Goal: Task Accomplishment & Management: Use online tool/utility

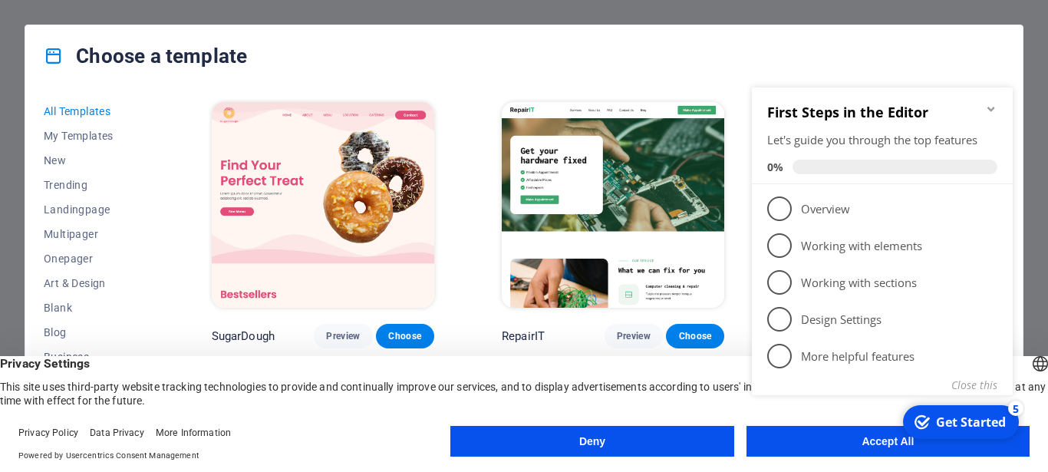
click at [962, 417] on div "Get Started" at bounding box center [971, 422] width 70 height 17
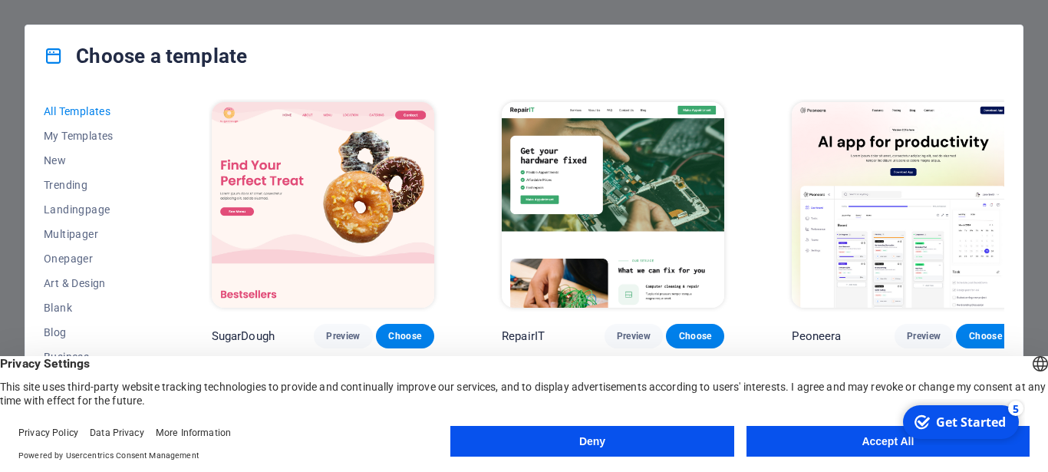
click at [944, 420] on div "Get Started" at bounding box center [971, 422] width 70 height 17
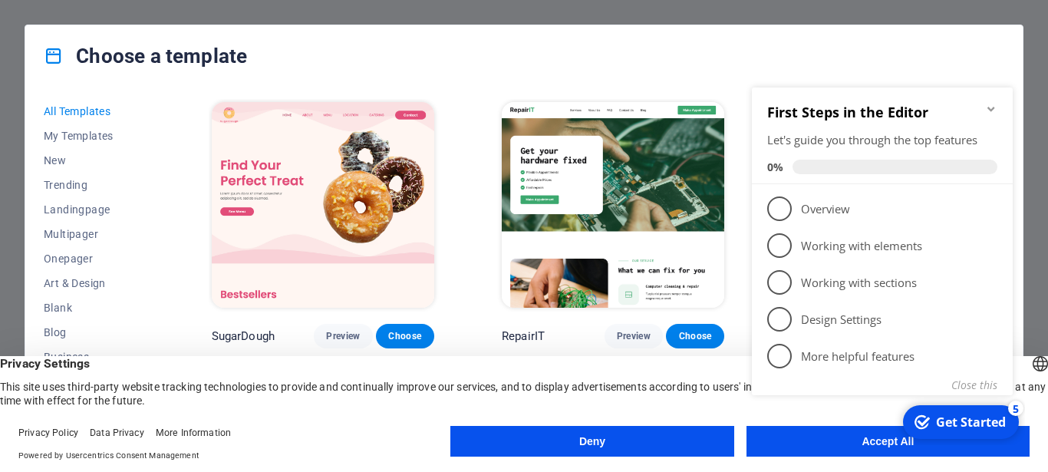
click div "checkmark Get Started 5 First Steps in the Editor Let's guide you through the t…"
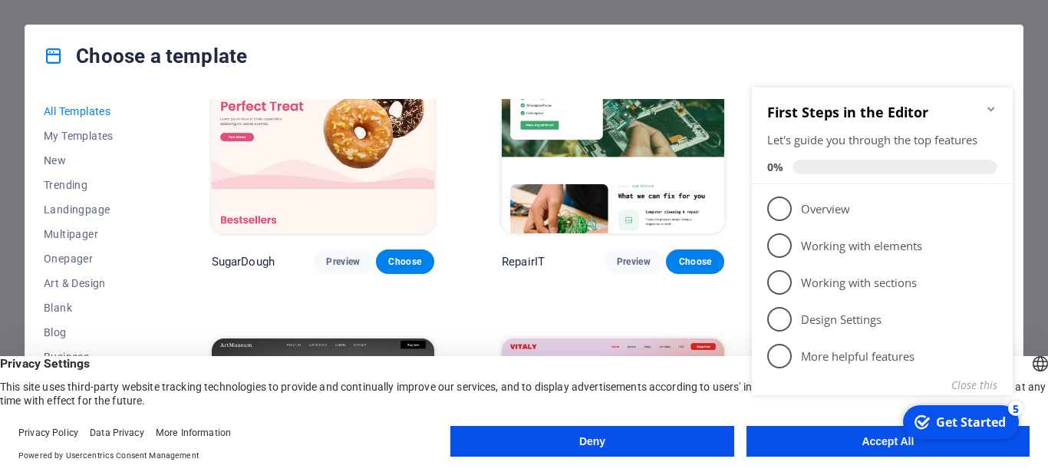
scroll to position [138, 0]
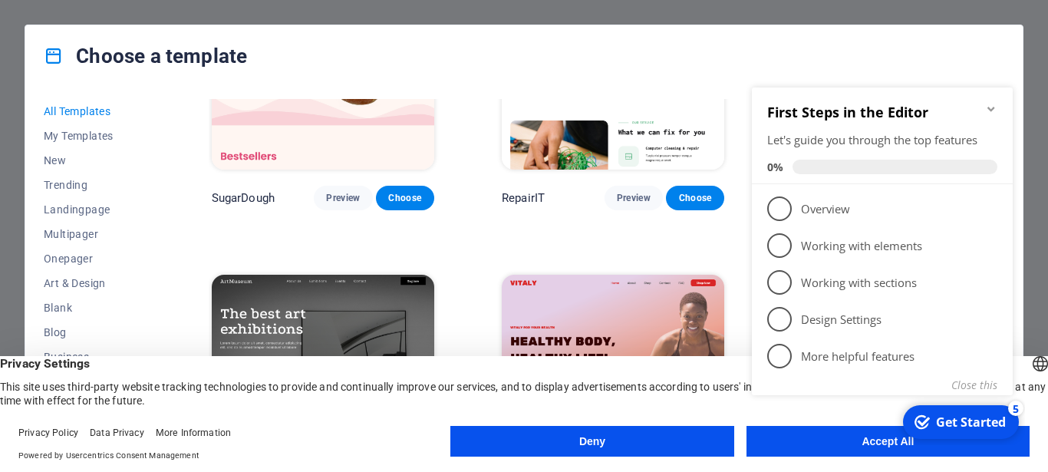
click at [582, 438] on button "Deny" at bounding box center [591, 441] width 283 height 31
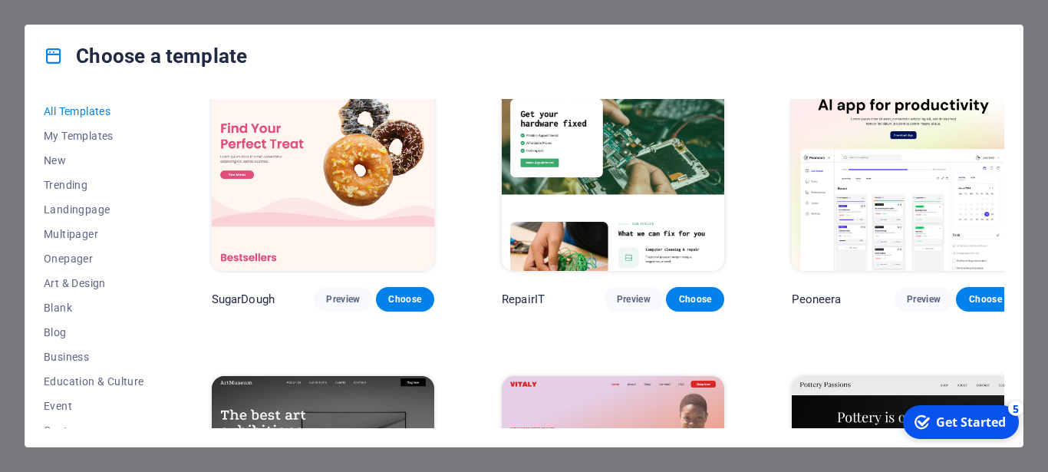
scroll to position [0, 0]
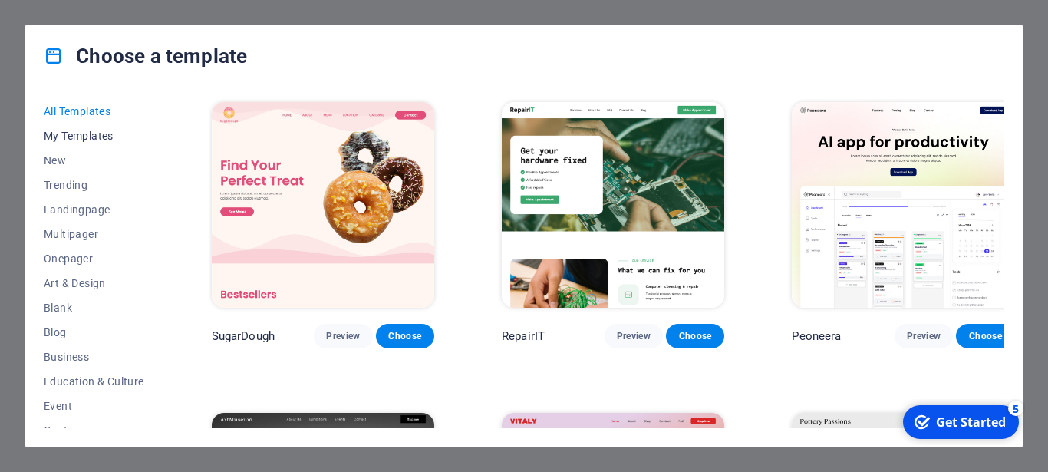
click at [89, 134] on span "My Templates" at bounding box center [94, 136] width 101 height 12
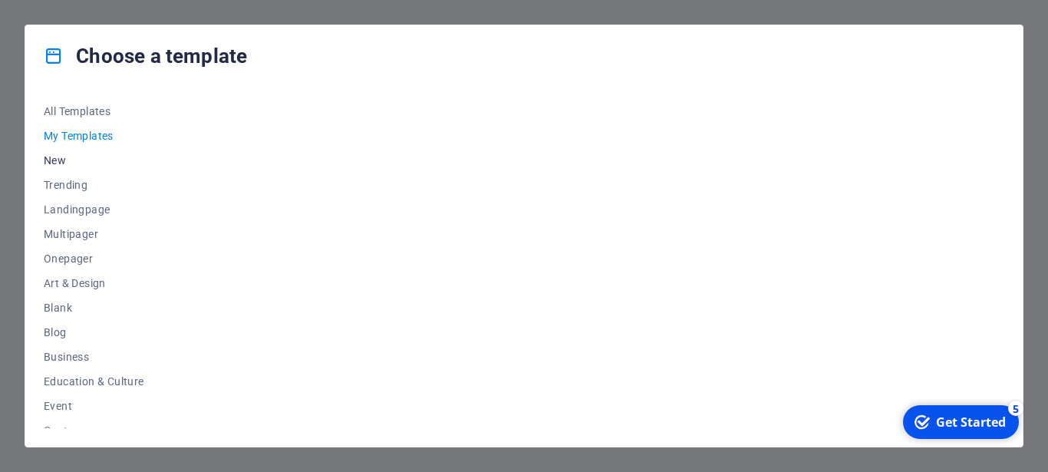
click at [55, 163] on span "New" at bounding box center [94, 160] width 101 height 12
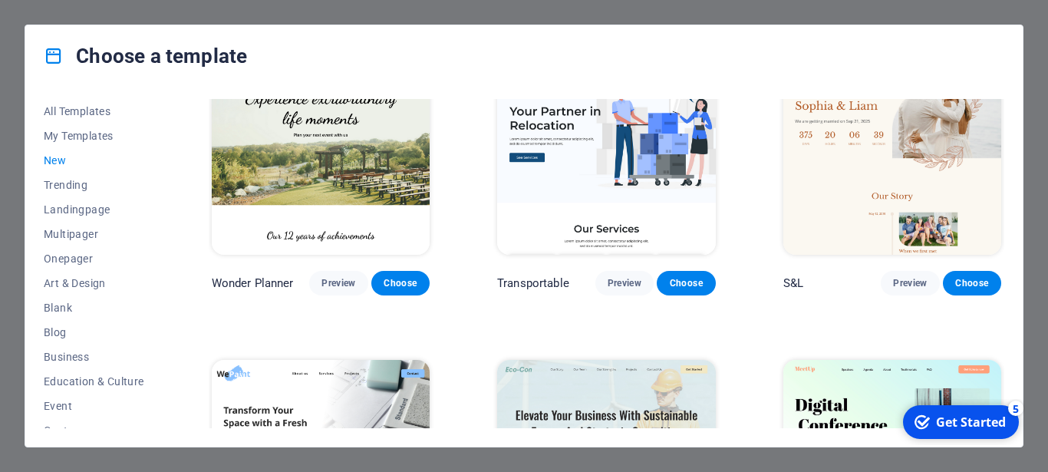
scroll to position [760, 0]
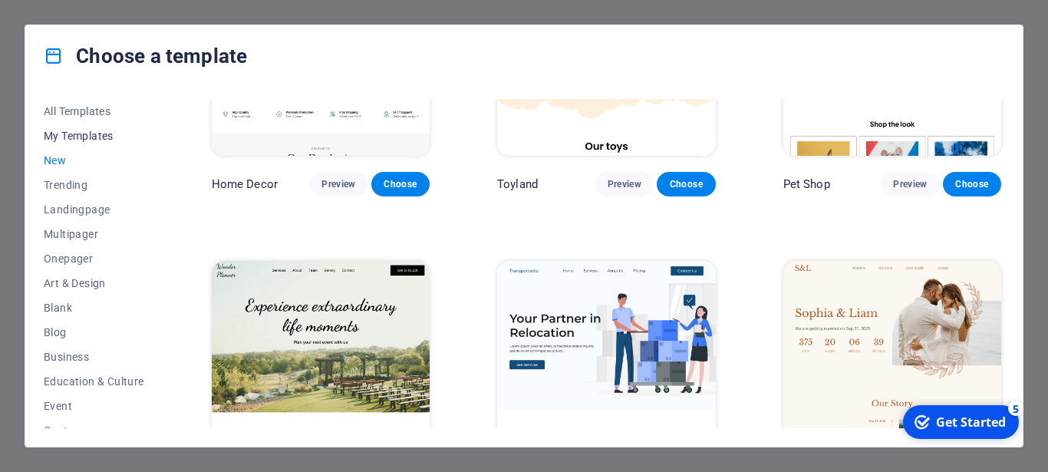
click at [78, 140] on span "My Templates" at bounding box center [94, 136] width 101 height 12
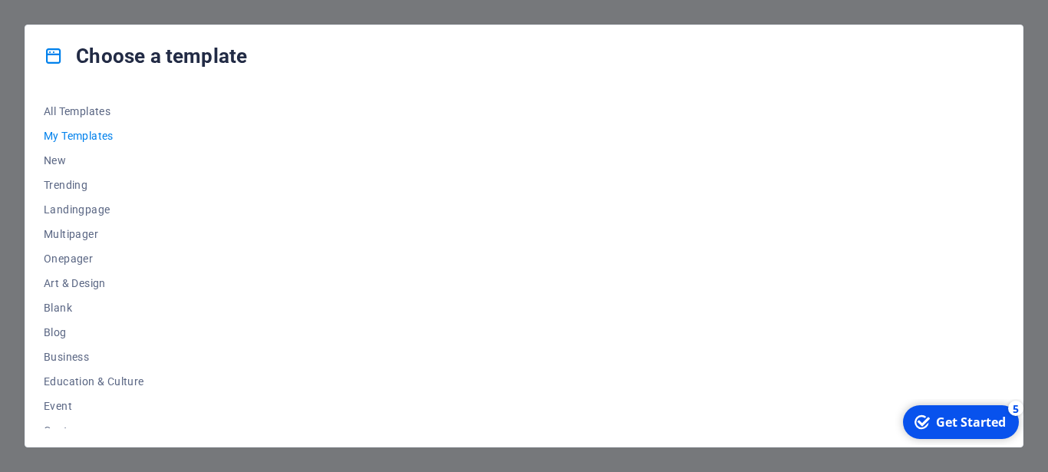
scroll to position [0, 0]
click at [950, 421] on div "Get Started" at bounding box center [971, 422] width 70 height 17
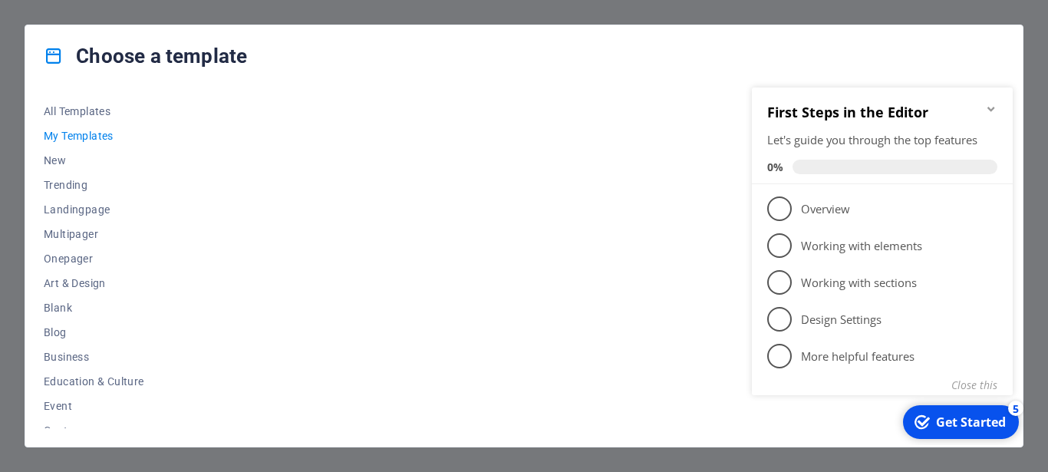
click at [991, 108] on icon "Minimize checklist" at bounding box center [991, 109] width 12 height 12
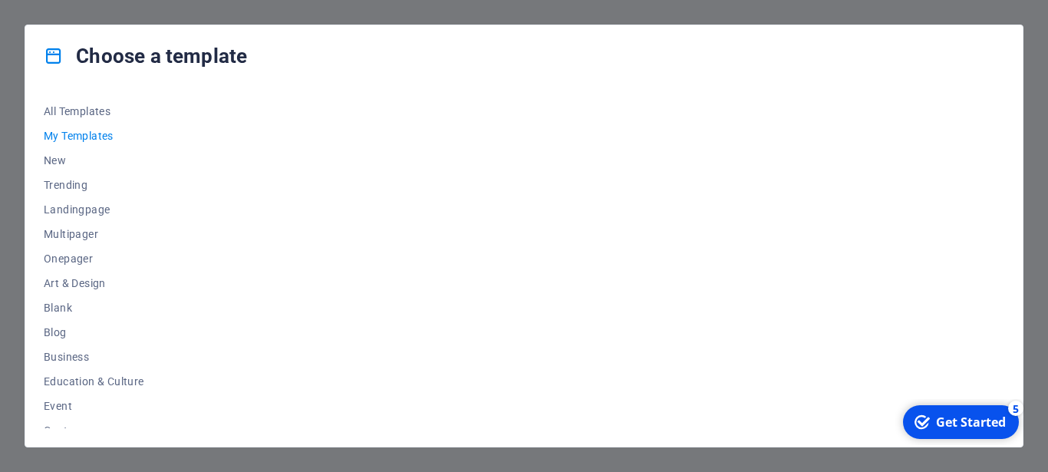
drag, startPoint x: 247, startPoint y: 34, endPoint x: 994, endPoint y: 105, distance: 750.8
click at [951, 421] on div "Get Started" at bounding box center [971, 422] width 70 height 17
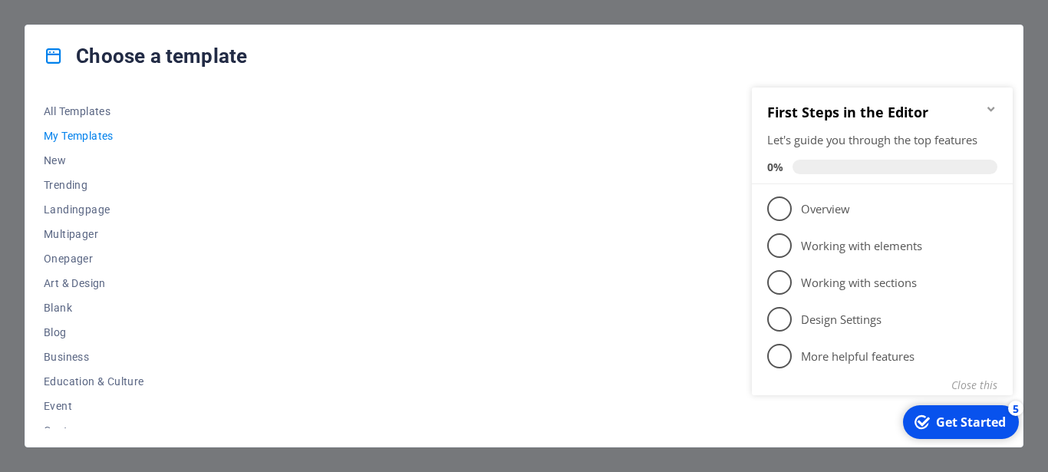
click at [709, 463] on div "Choose a template All Templates My Templates New Trending Landingpage Multipage…" at bounding box center [524, 236] width 1048 height 472
